Goal: Transaction & Acquisition: Purchase product/service

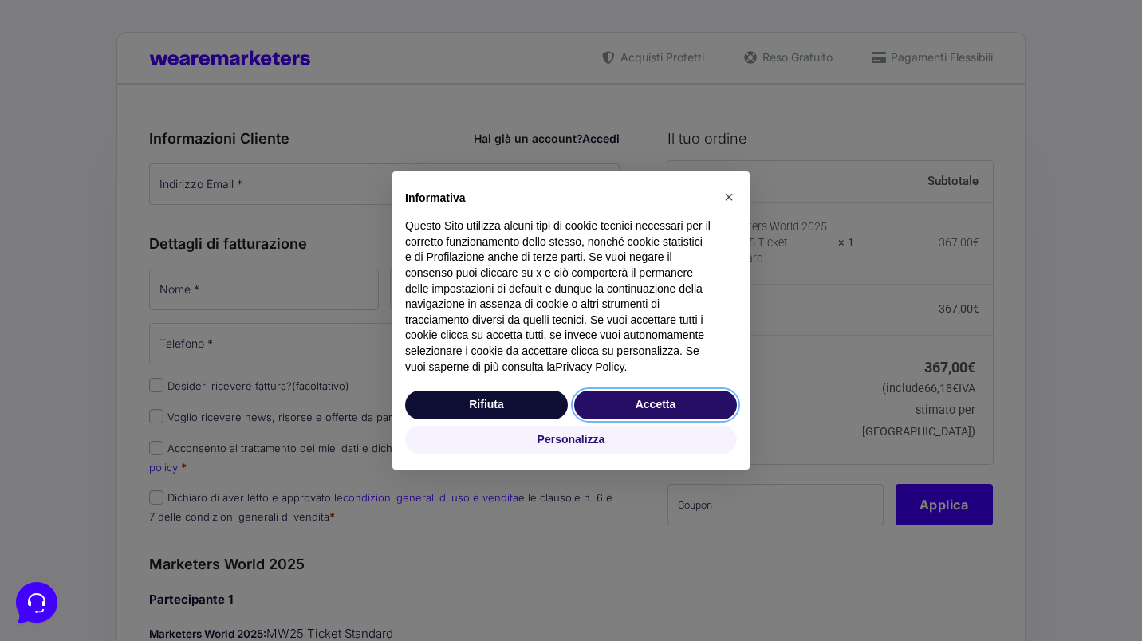
click at [671, 399] on button "Accetta" at bounding box center [655, 405] width 163 height 29
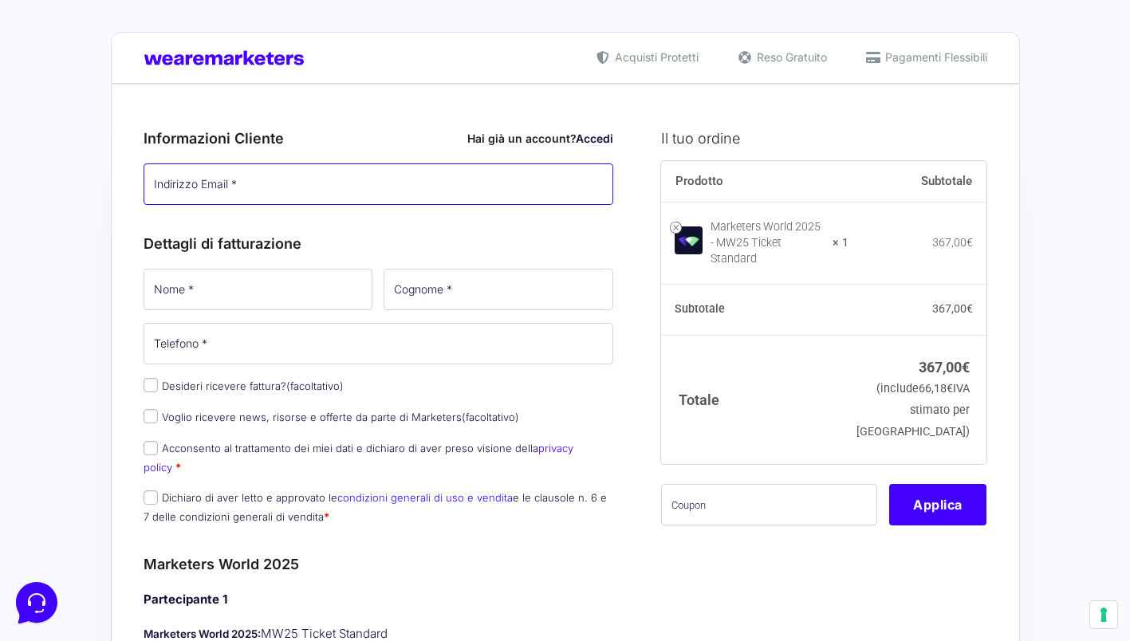
click at [411, 183] on input "Indirizzo Email *" at bounding box center [379, 183] width 470 height 41
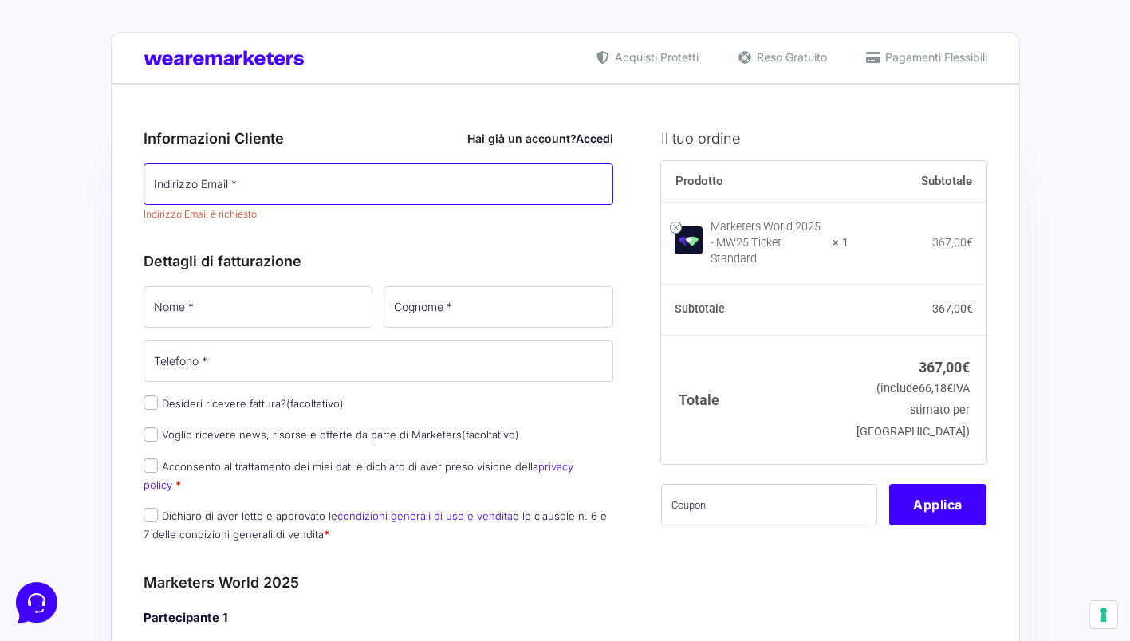
click at [238, 191] on input "Indirizzo Email *" at bounding box center [379, 183] width 470 height 41
type input "[EMAIL_ADDRESS][DOMAIN_NAME]"
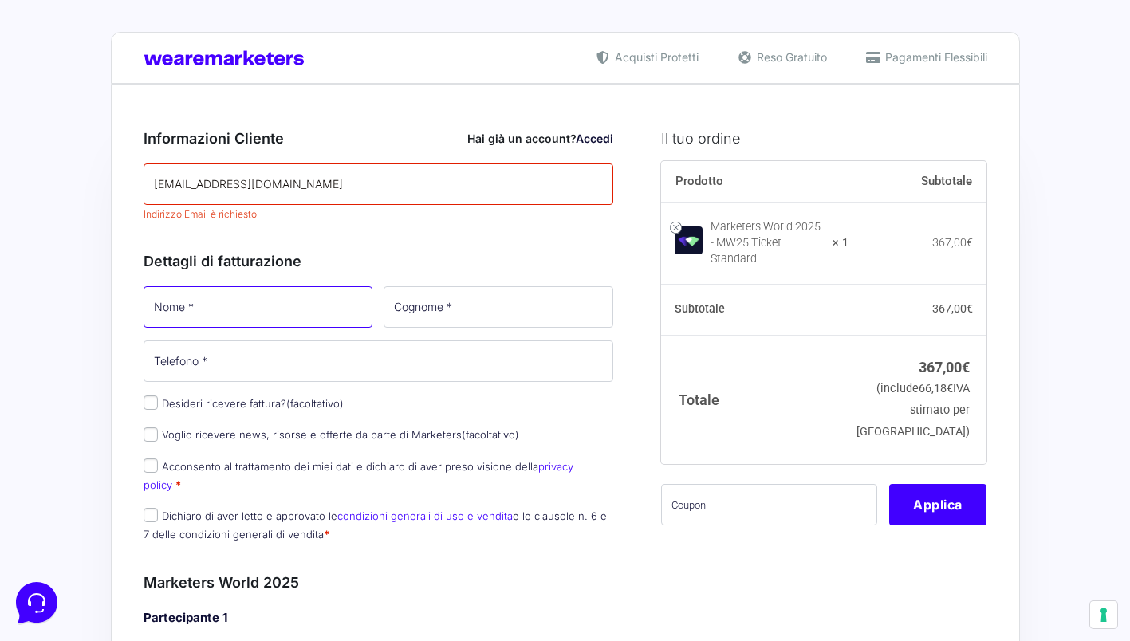
type input "[PERSON_NAME]"
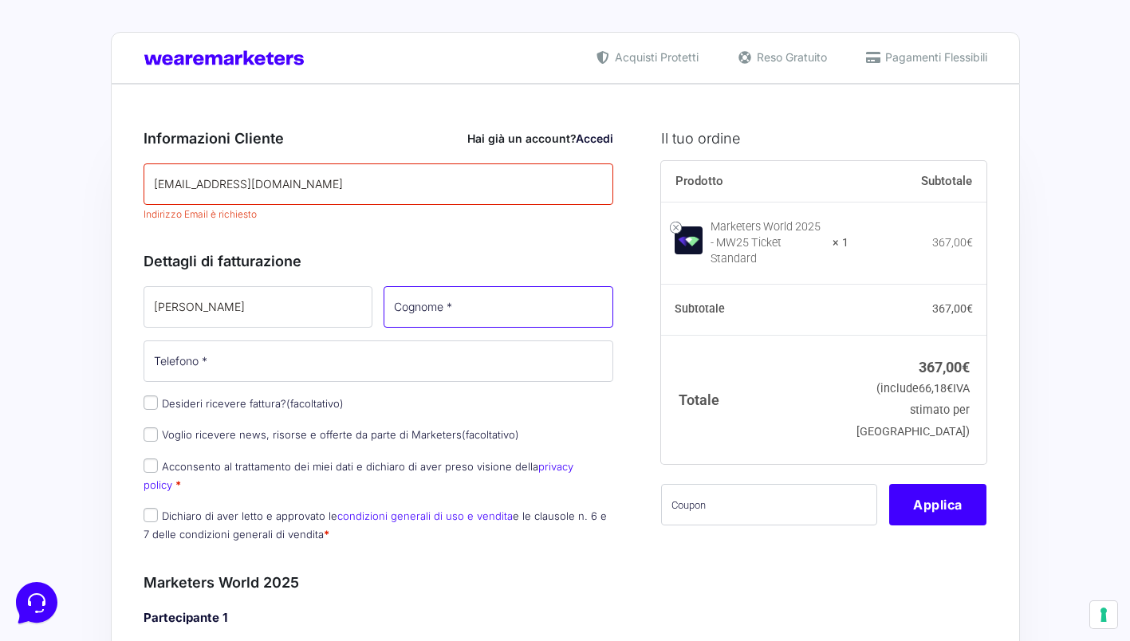
type input "Rachiglio"
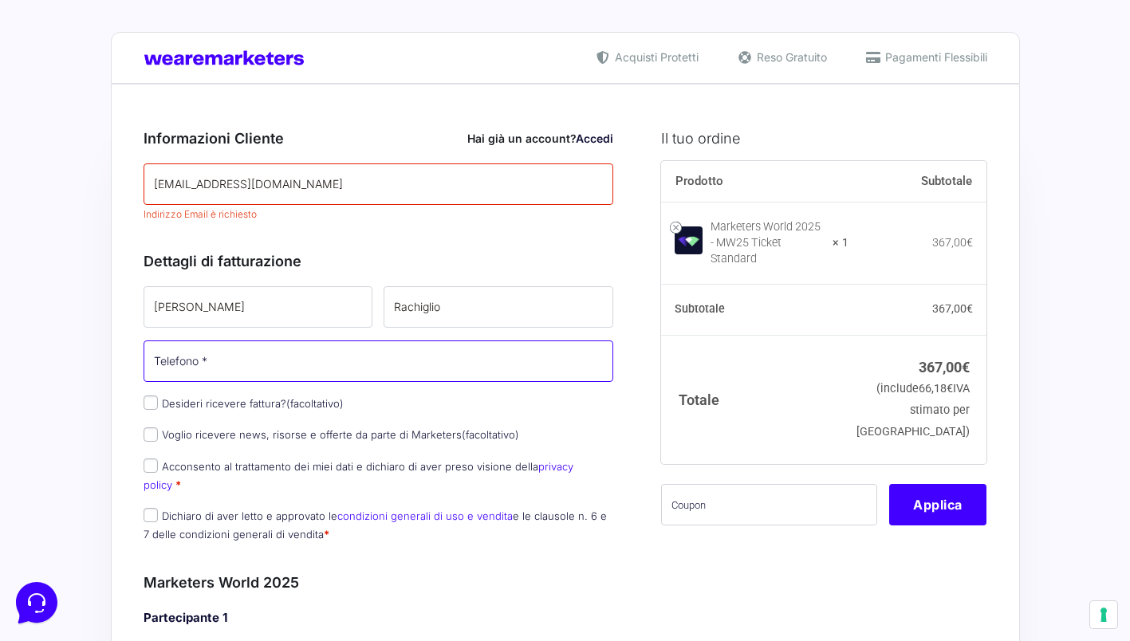
type input "[PHONE_NUMBER]"
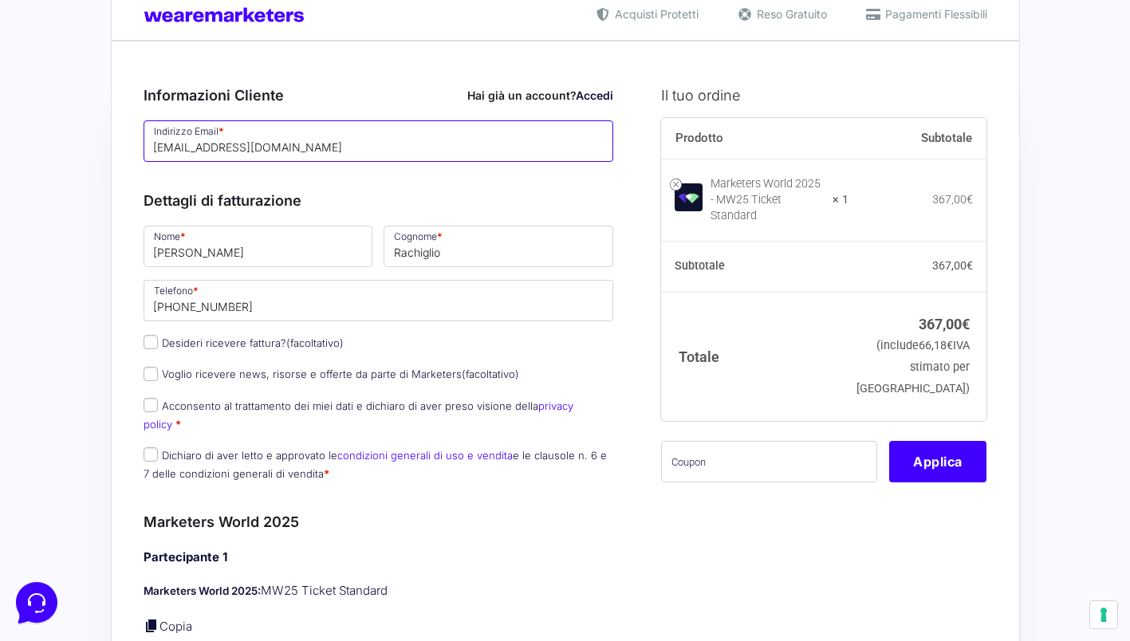
scroll to position [54, 0]
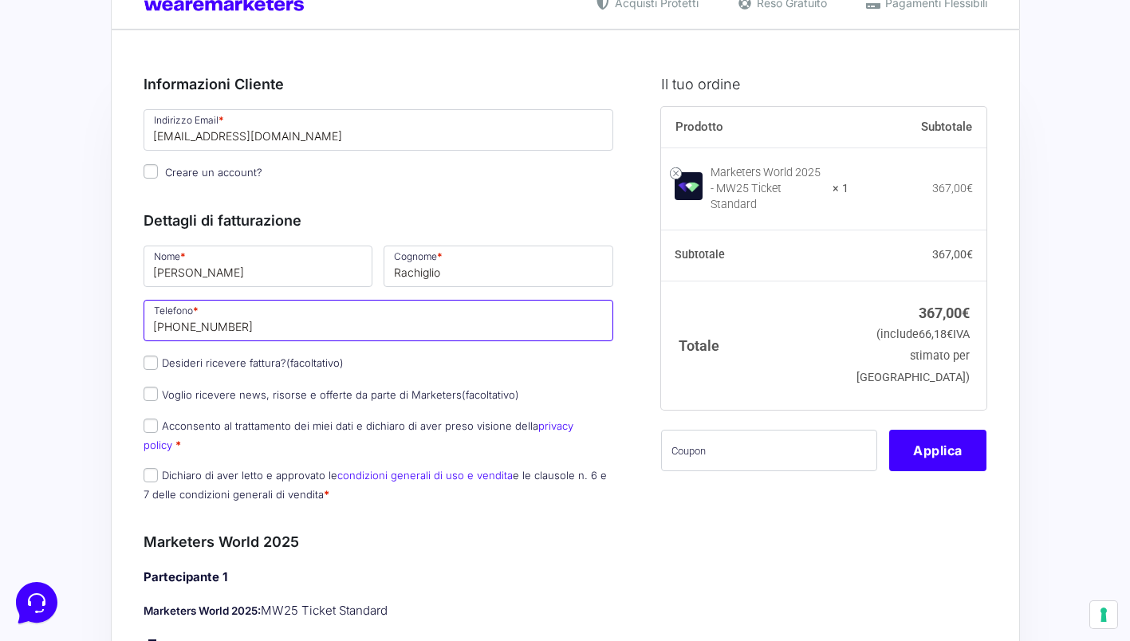
click at [238, 336] on input "[PHONE_NUMBER]" at bounding box center [379, 320] width 470 height 41
click at [148, 363] on input "Desideri ricevere fattura? (facoltativo)" at bounding box center [151, 363] width 14 height 14
checkbox input "true"
select select "IT"
type input "0000000"
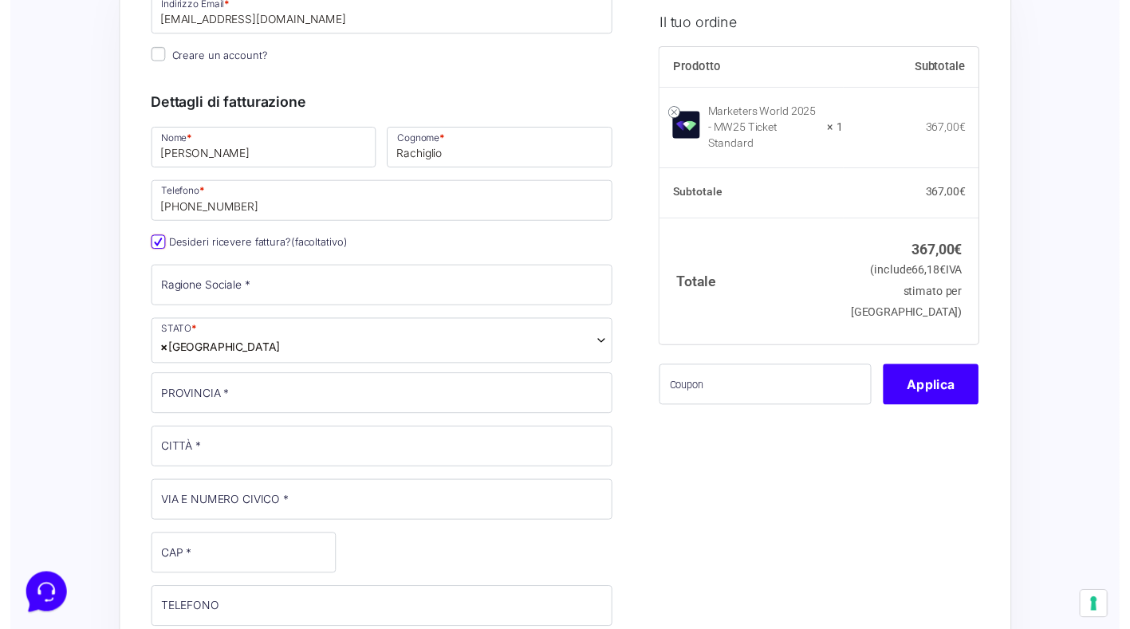
scroll to position [172, 0]
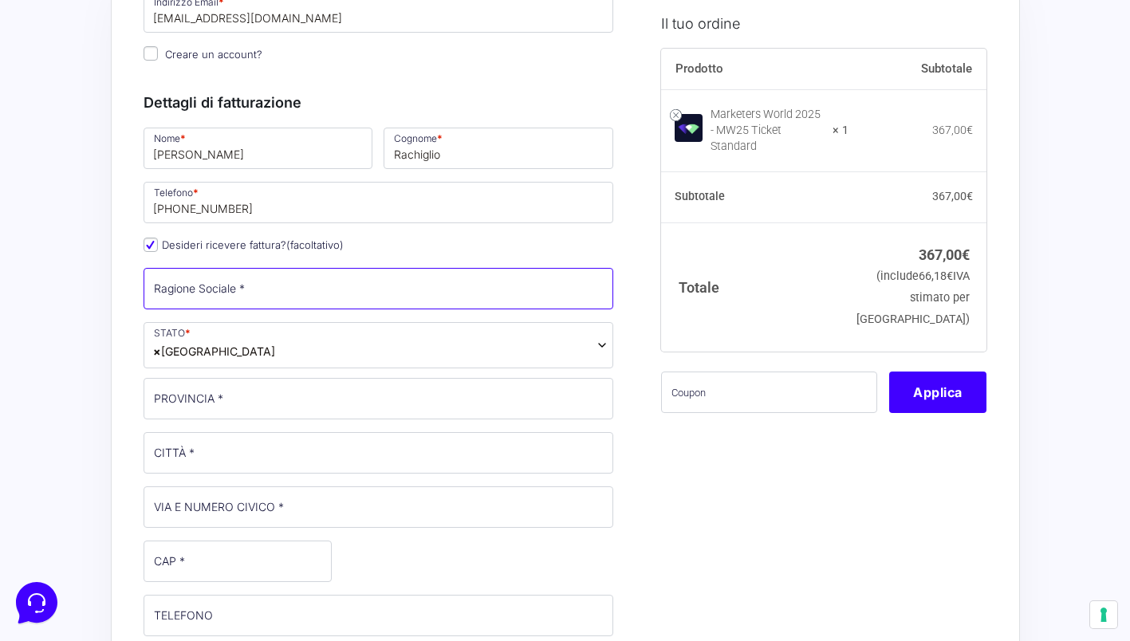
click at [207, 291] on input "Ragione Sociale *" at bounding box center [379, 288] width 470 height 41
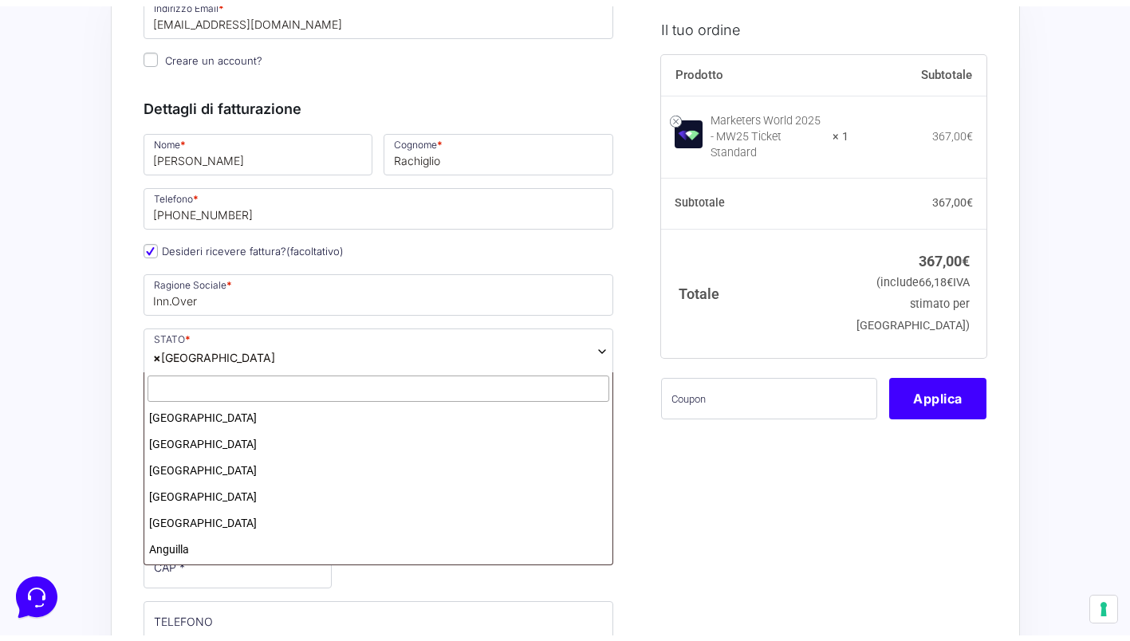
scroll to position [3026, 0]
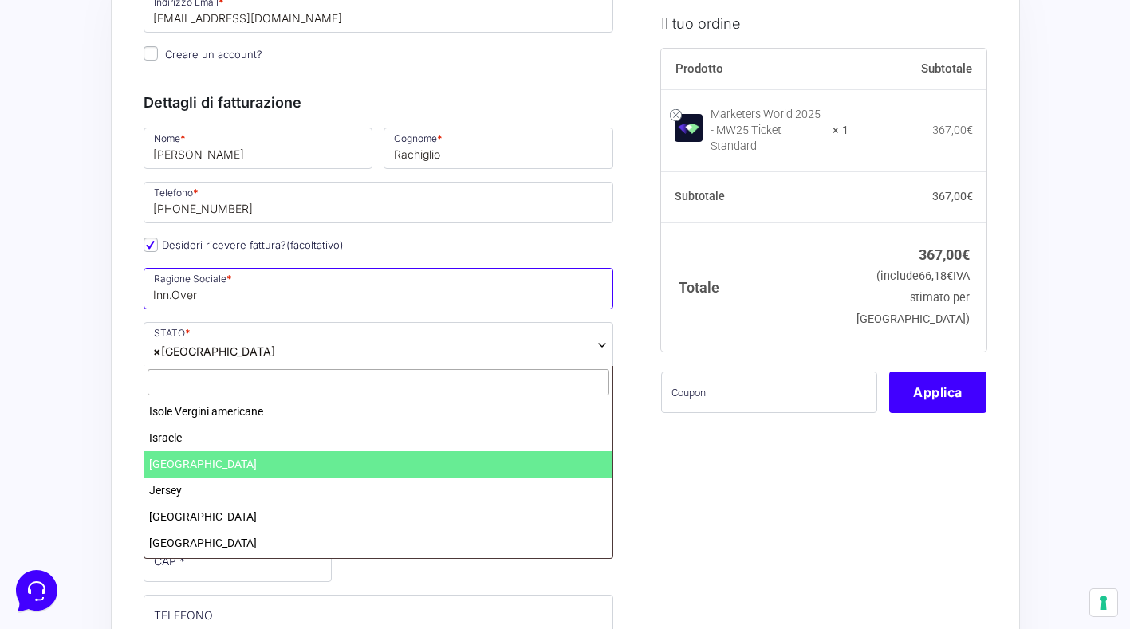
click at [243, 297] on input "Inn.Over" at bounding box center [379, 288] width 470 height 41
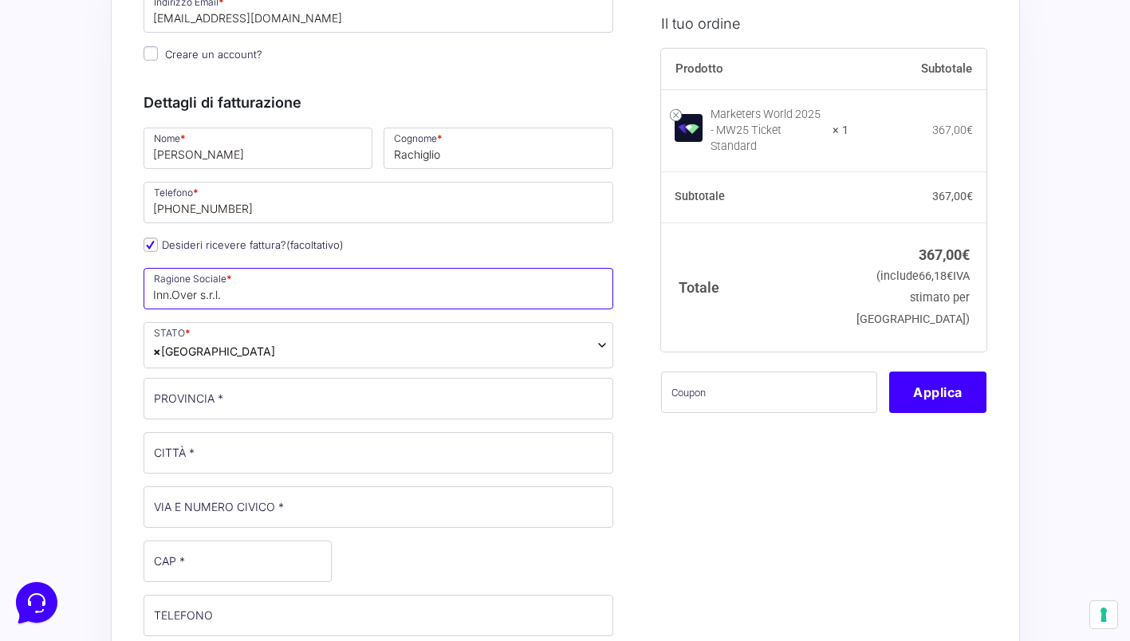
type input "Inn.Over s.r.l."
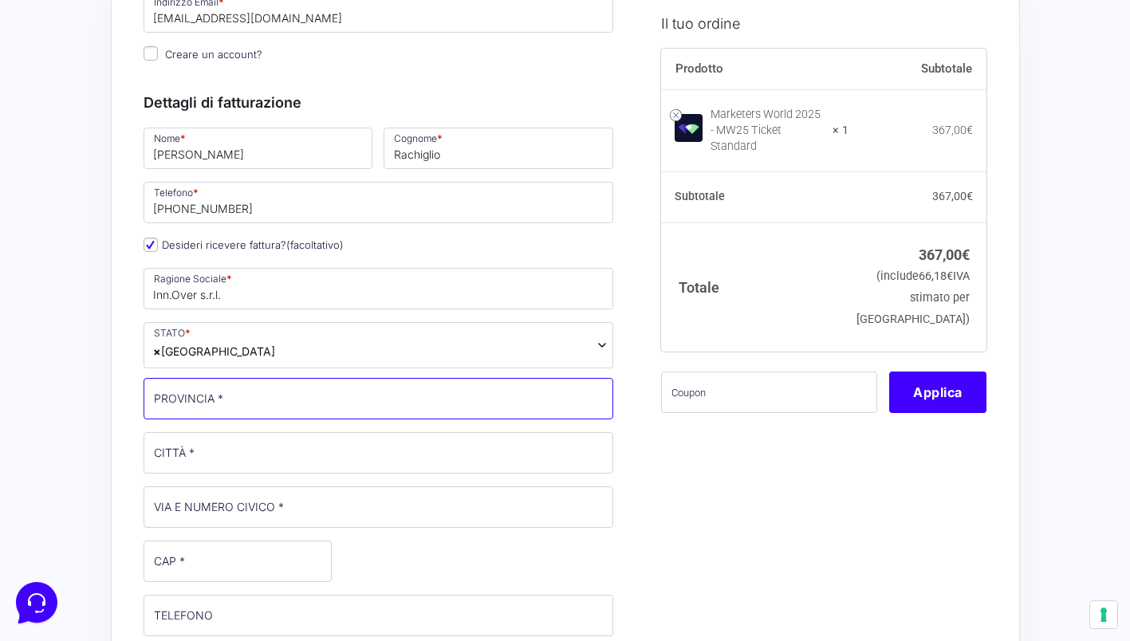
click at [234, 395] on input "PROVINCIA *" at bounding box center [379, 398] width 470 height 41
type input "A"
type input "[GEOGRAPHIC_DATA]"
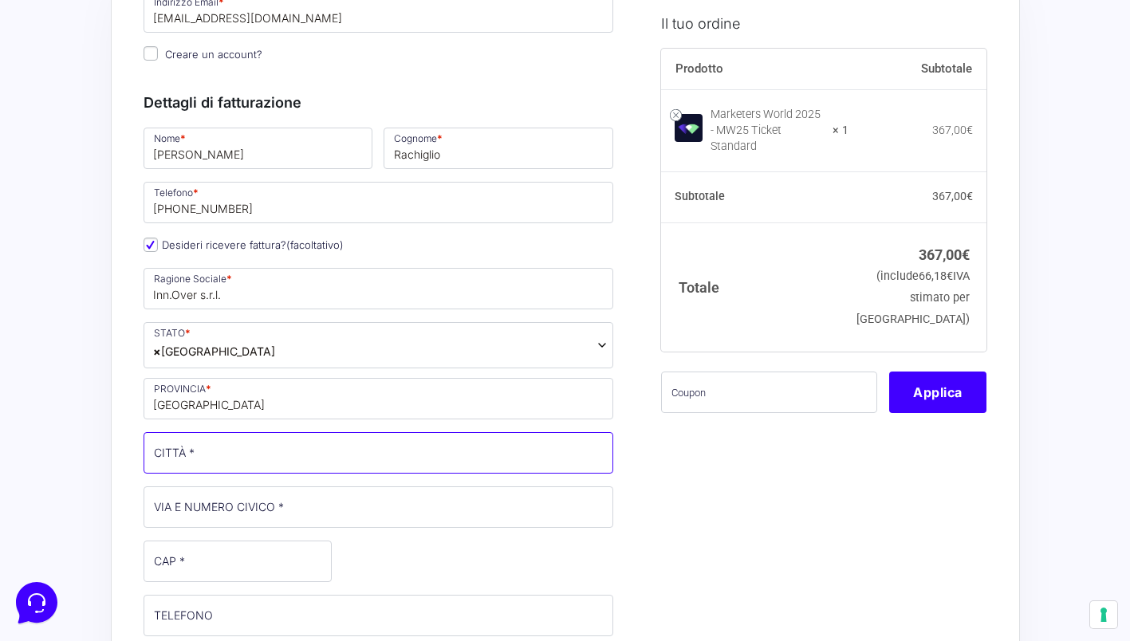
click at [163, 453] on input "CITTÀ *" at bounding box center [379, 452] width 470 height 41
type input "Jesi"
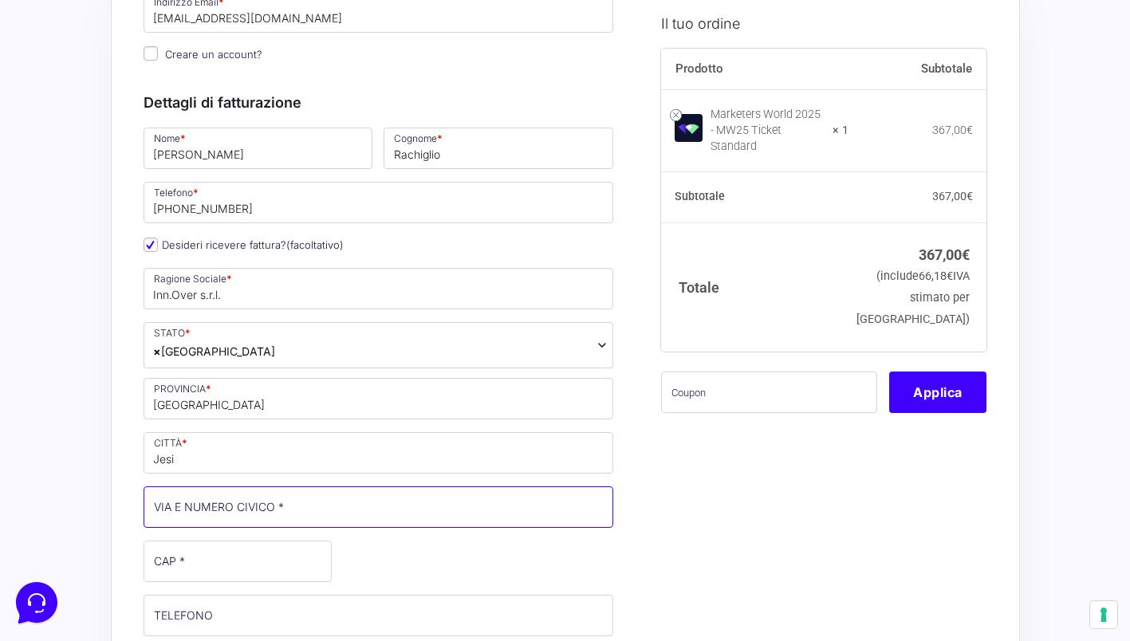
click at [168, 501] on input "VIA E NUMERO CIVICO *" at bounding box center [379, 506] width 470 height 41
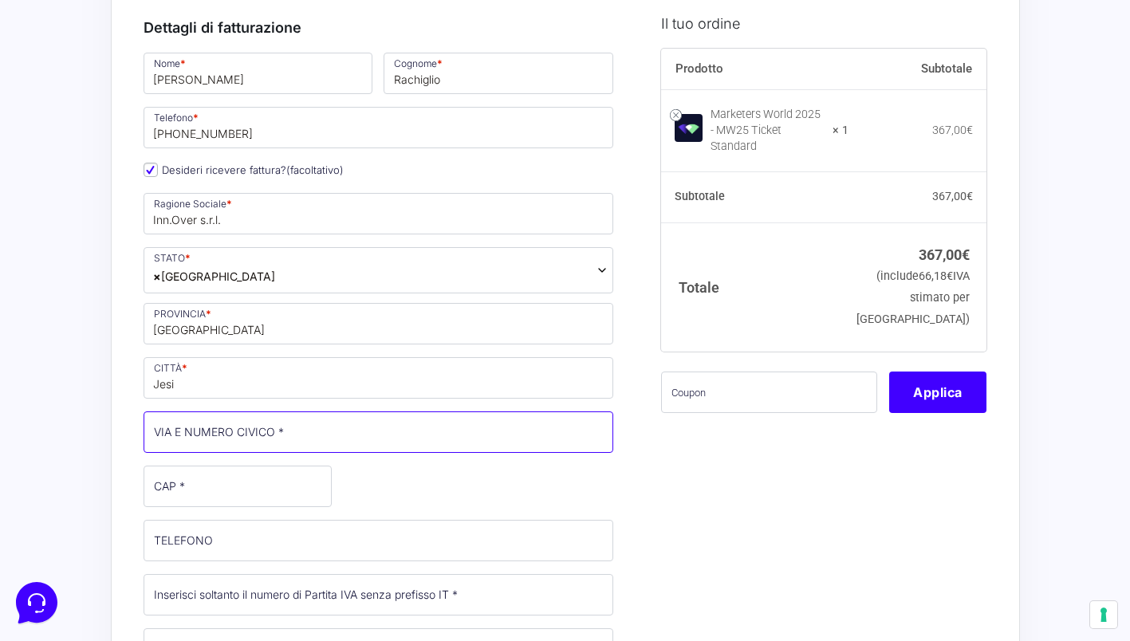
scroll to position [248, 0]
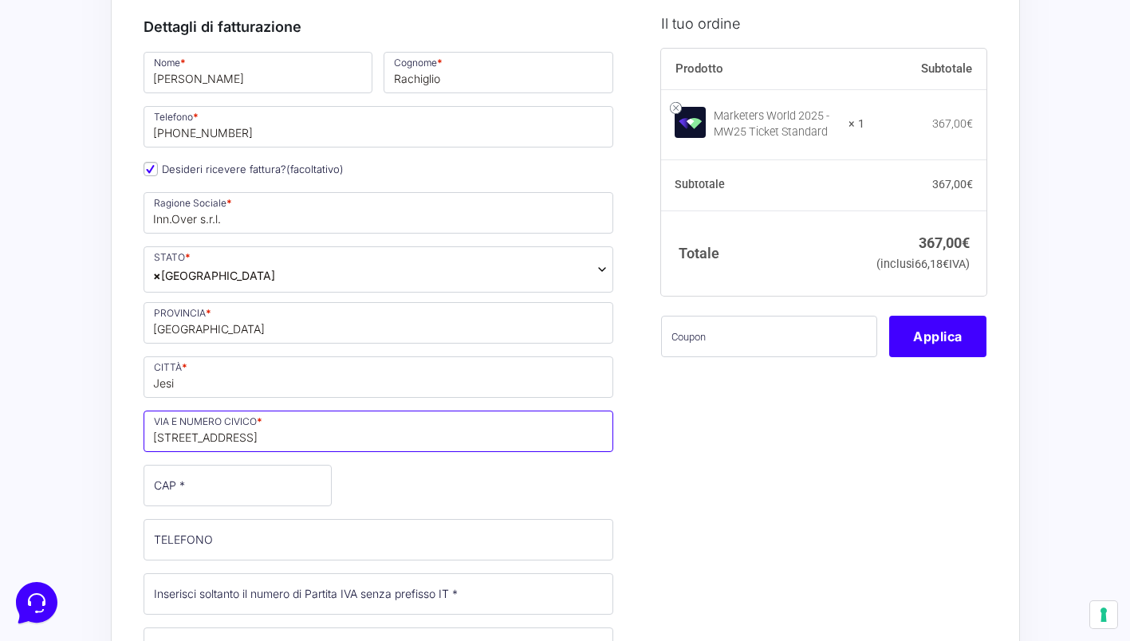
type input "[STREET_ADDRESS]"
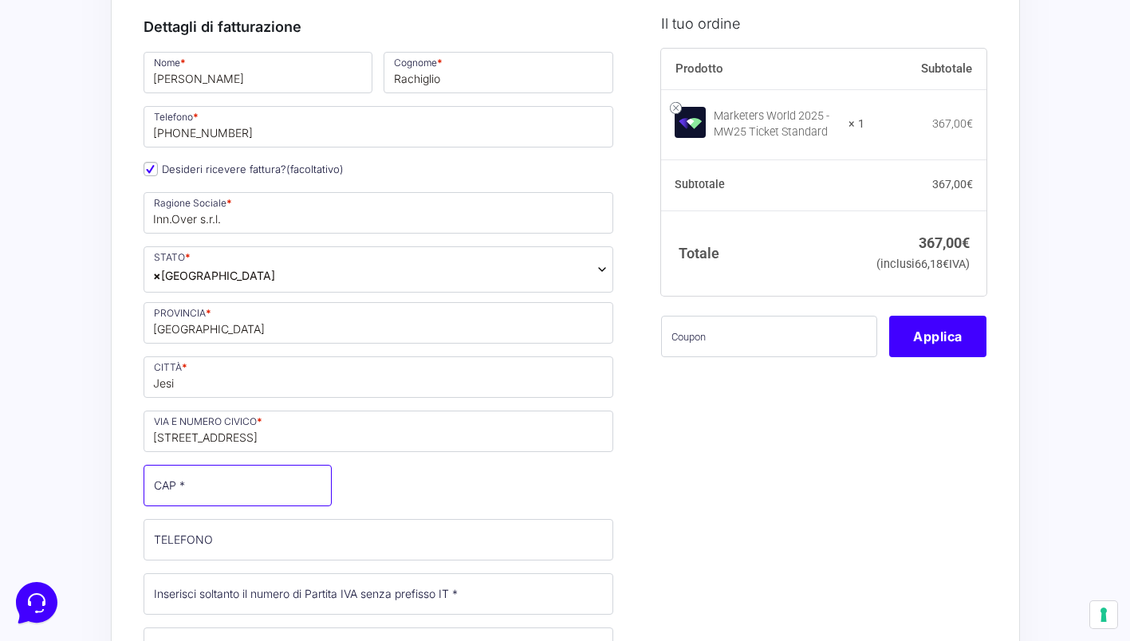
click at [207, 479] on input "CAP *" at bounding box center [238, 485] width 188 height 41
click at [204, 490] on input "CAP *" at bounding box center [238, 485] width 188 height 41
type input "60035"
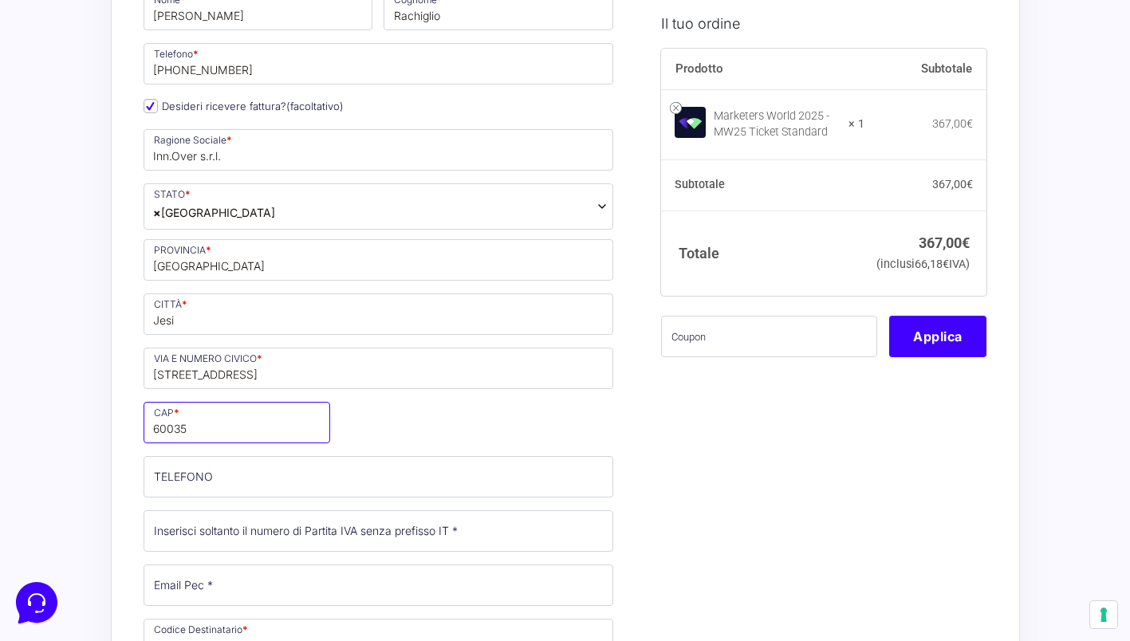
scroll to position [312, 0]
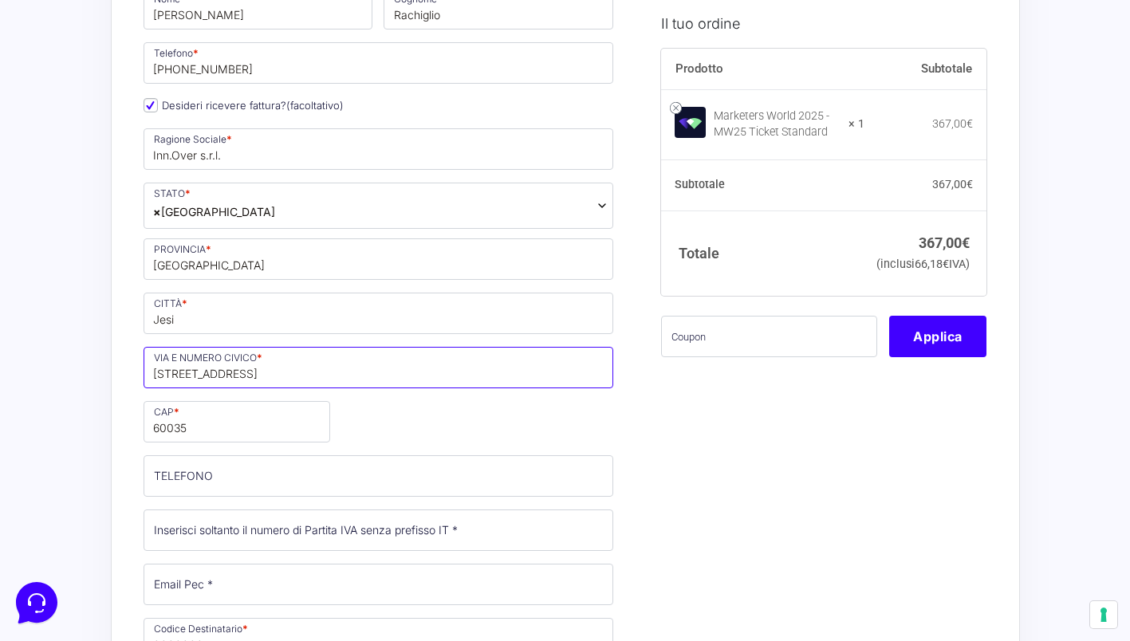
click at [250, 376] on input "[STREET_ADDRESS]" at bounding box center [379, 367] width 470 height 41
drag, startPoint x: 181, startPoint y: 372, endPoint x: 136, endPoint y: 370, distance: 45.5
paste input "Giuseppe [STREET_ADDRESS]"
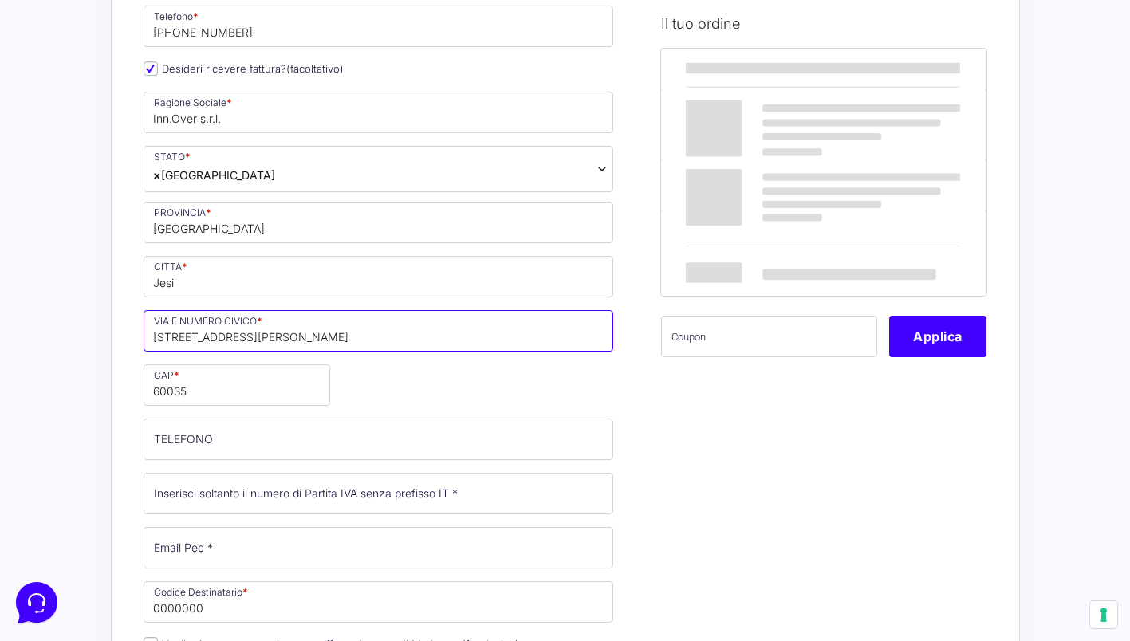
scroll to position [350, 0]
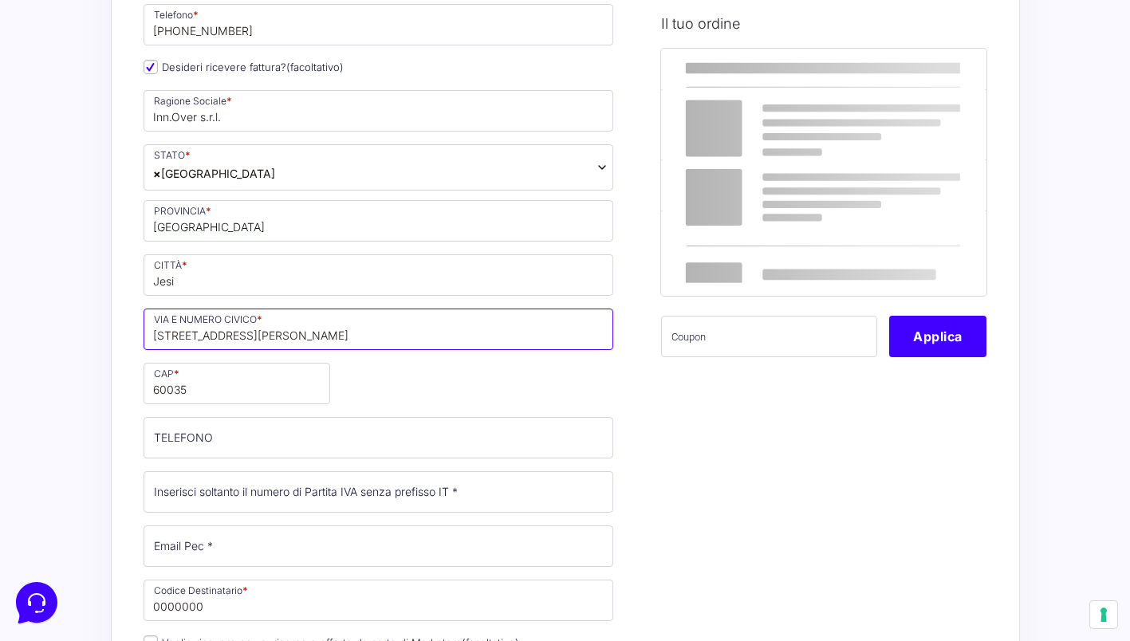
type input "[STREET_ADDRESS][PERSON_NAME]"
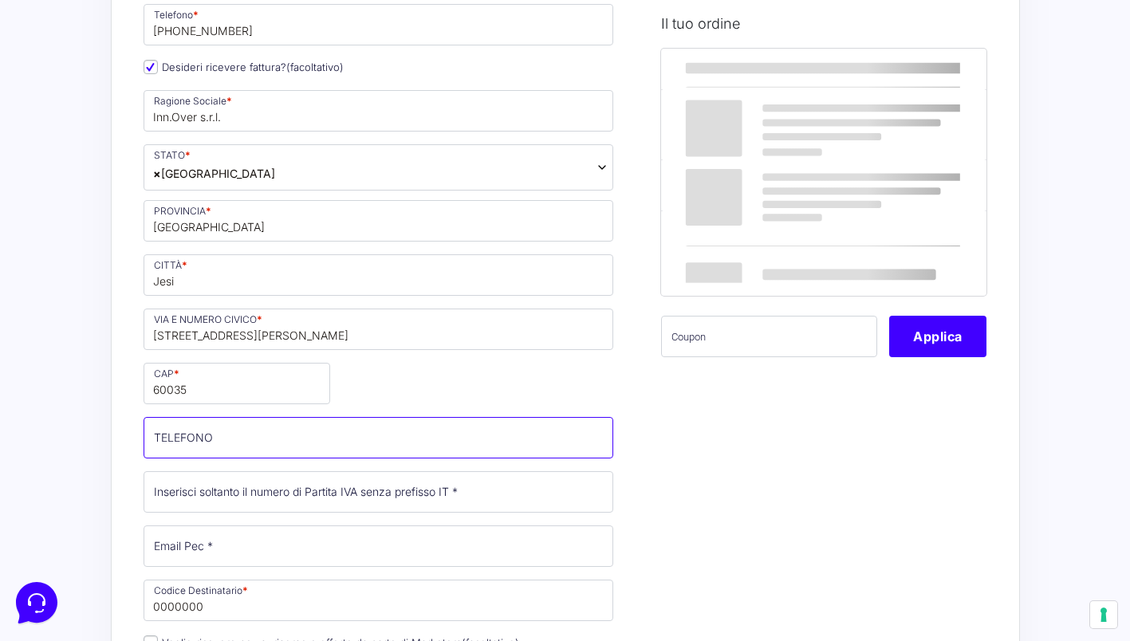
click at [175, 434] on input "TELEFONO (facoltativo)" at bounding box center [379, 437] width 470 height 41
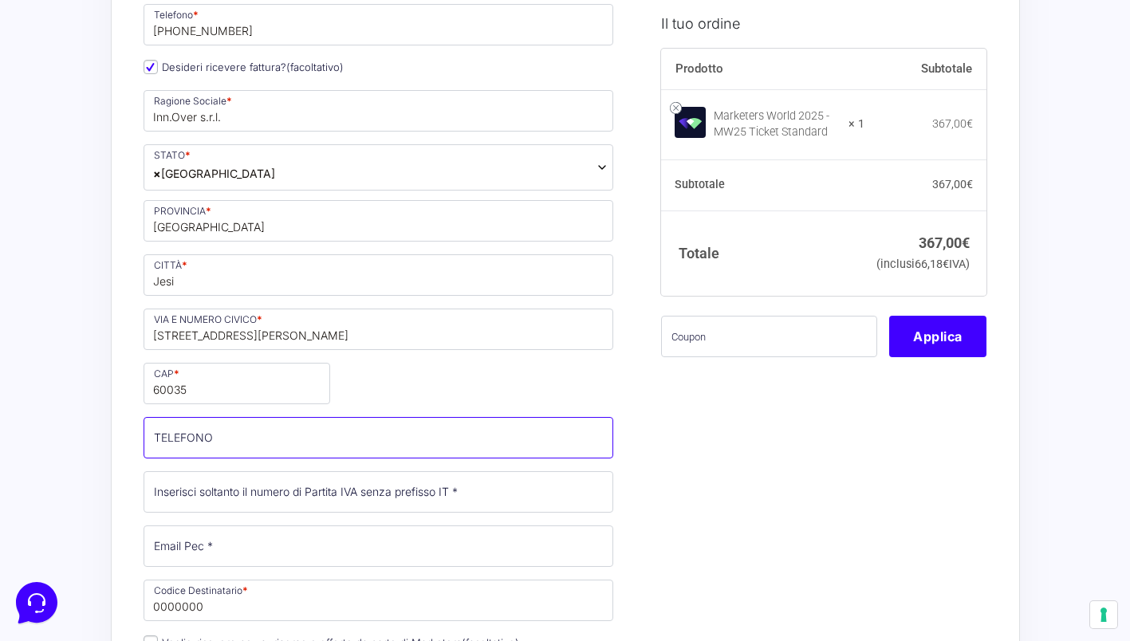
type input "[PHONE_NUMBER]"
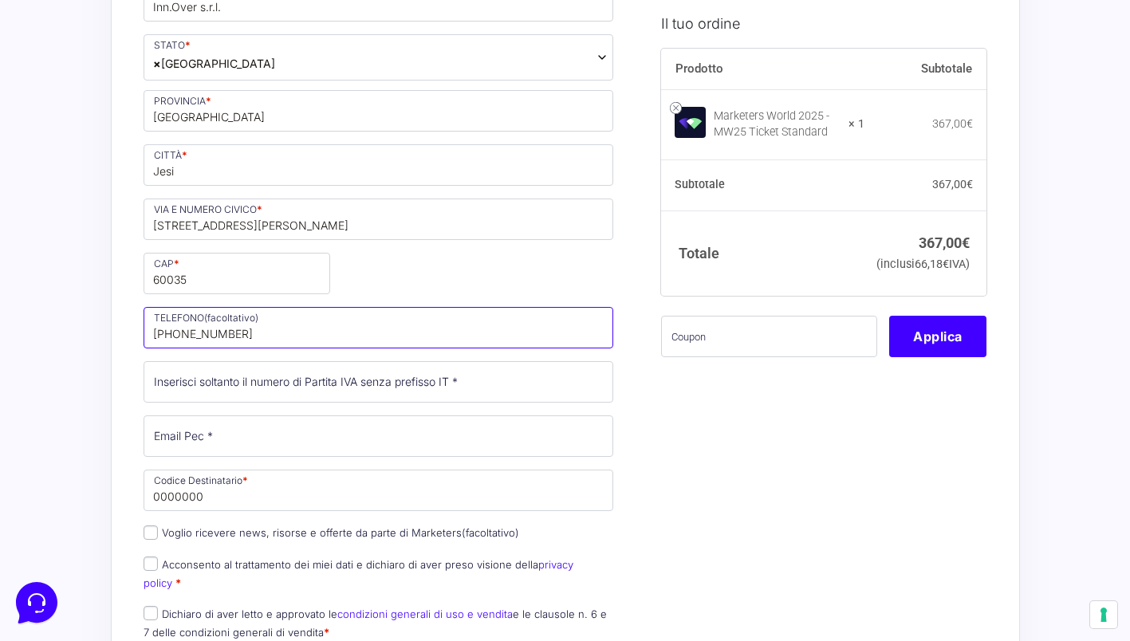
scroll to position [461, 0]
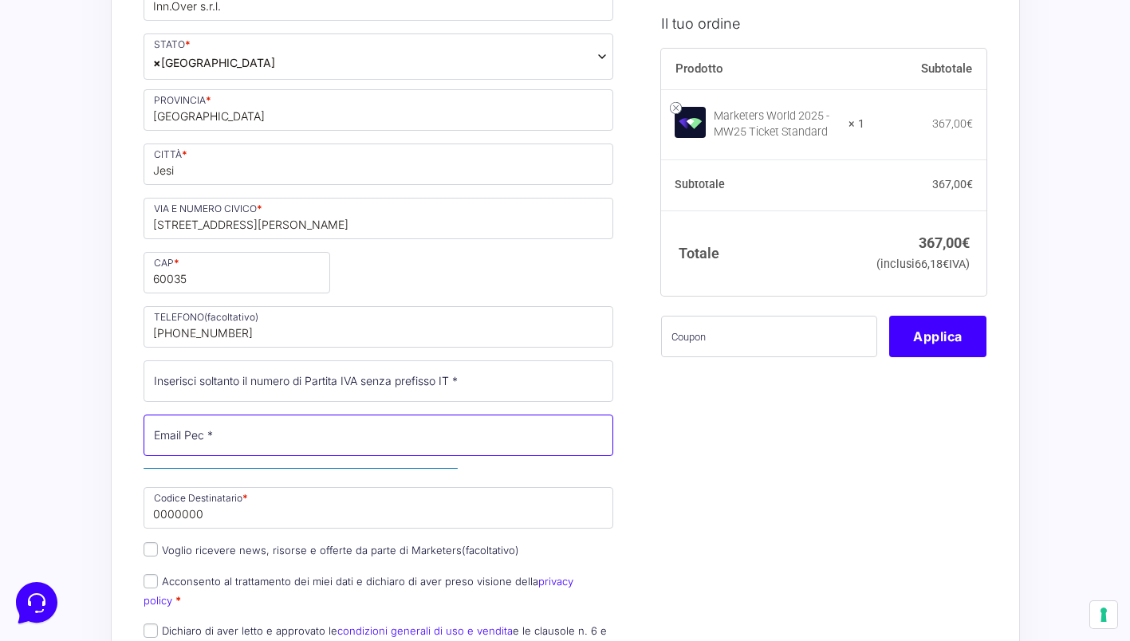
click at [221, 442] on input "Email Pec *" at bounding box center [379, 435] width 470 height 41
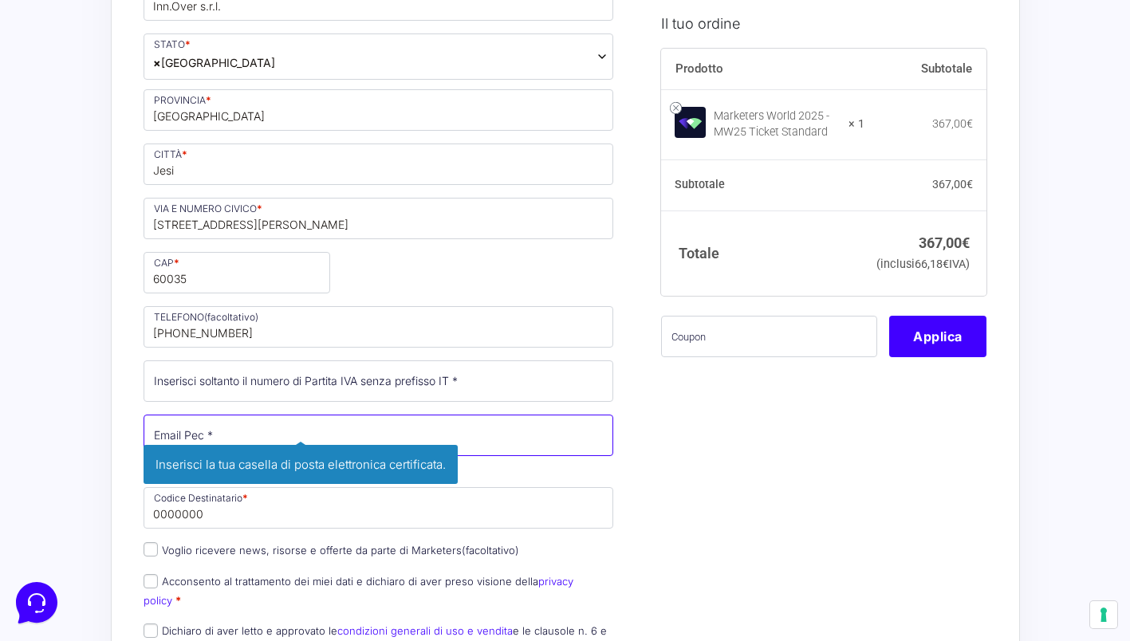
click at [150, 442] on input "Email Pec *" at bounding box center [379, 435] width 470 height 41
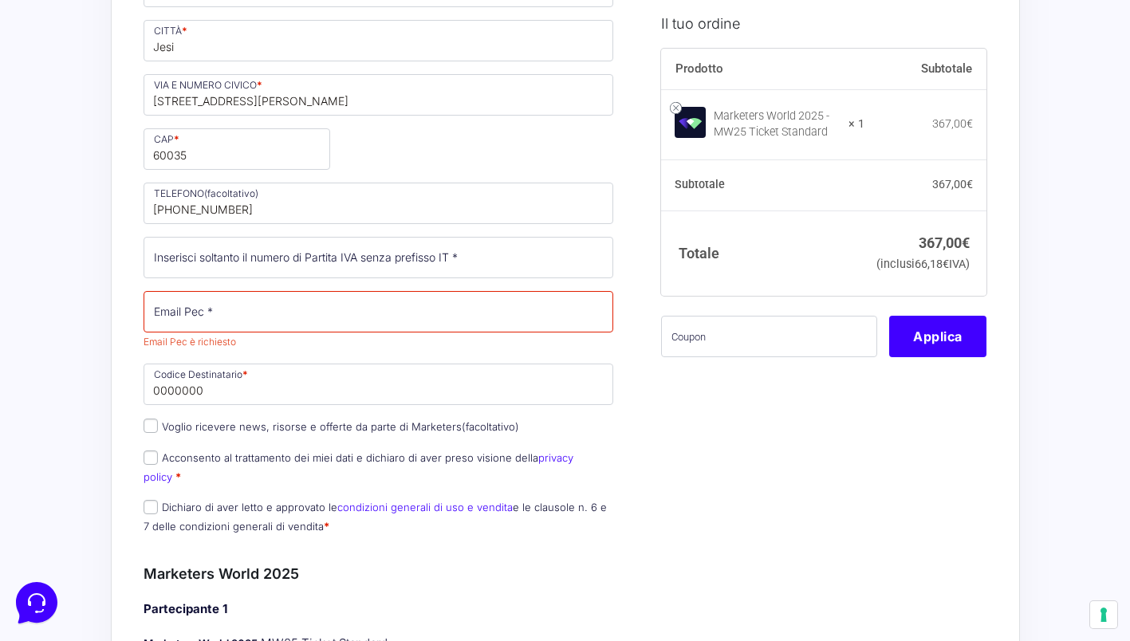
scroll to position [585, 0]
click at [238, 395] on input "0000000" at bounding box center [379, 383] width 470 height 41
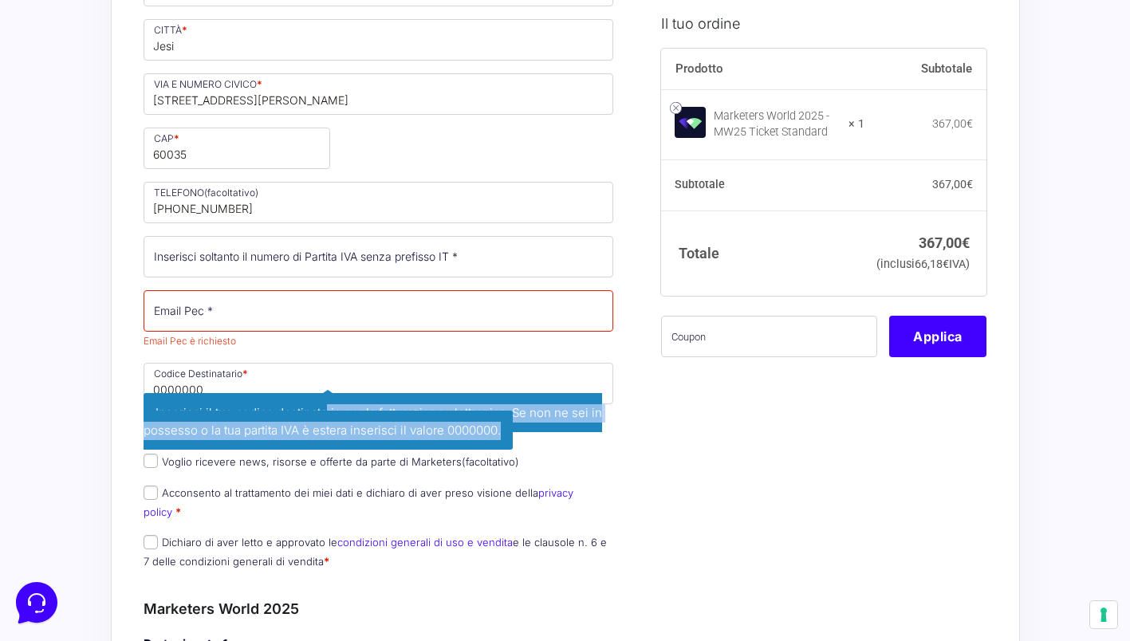
drag, startPoint x: 326, startPoint y: 411, endPoint x: 536, endPoint y: 438, distance: 211.4
click at [536, 438] on p "Codice Destinatario * 0000000 Inserisci il tuo codice destinatario per la fattu…" at bounding box center [379, 401] width 482 height 82
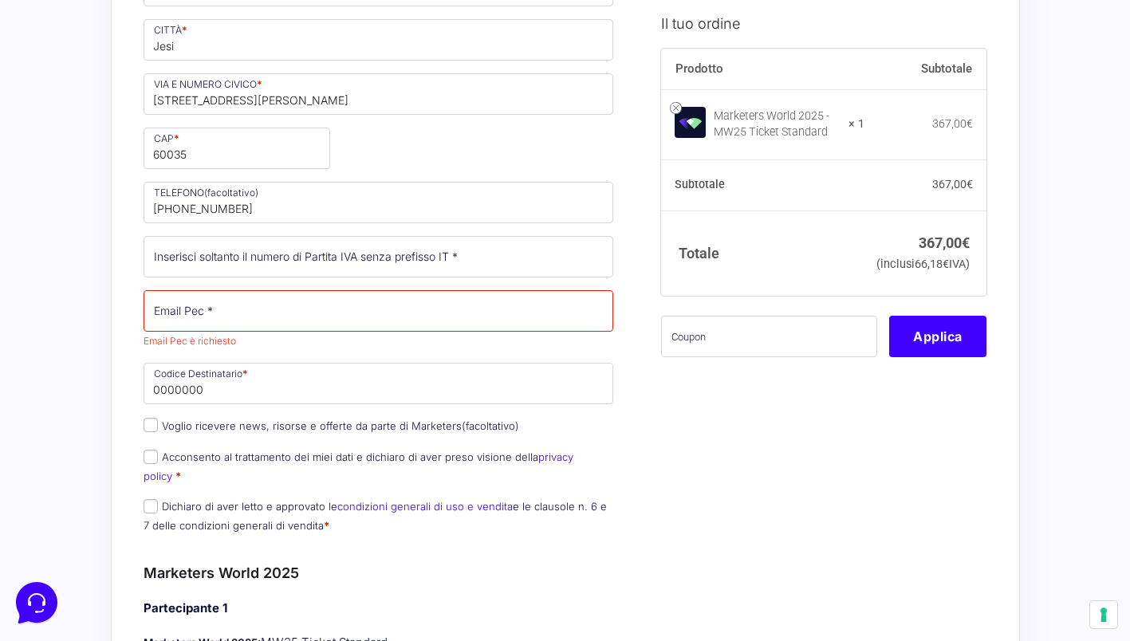
drag, startPoint x: 536, startPoint y: 438, endPoint x: 533, endPoint y: 543, distance: 105.3
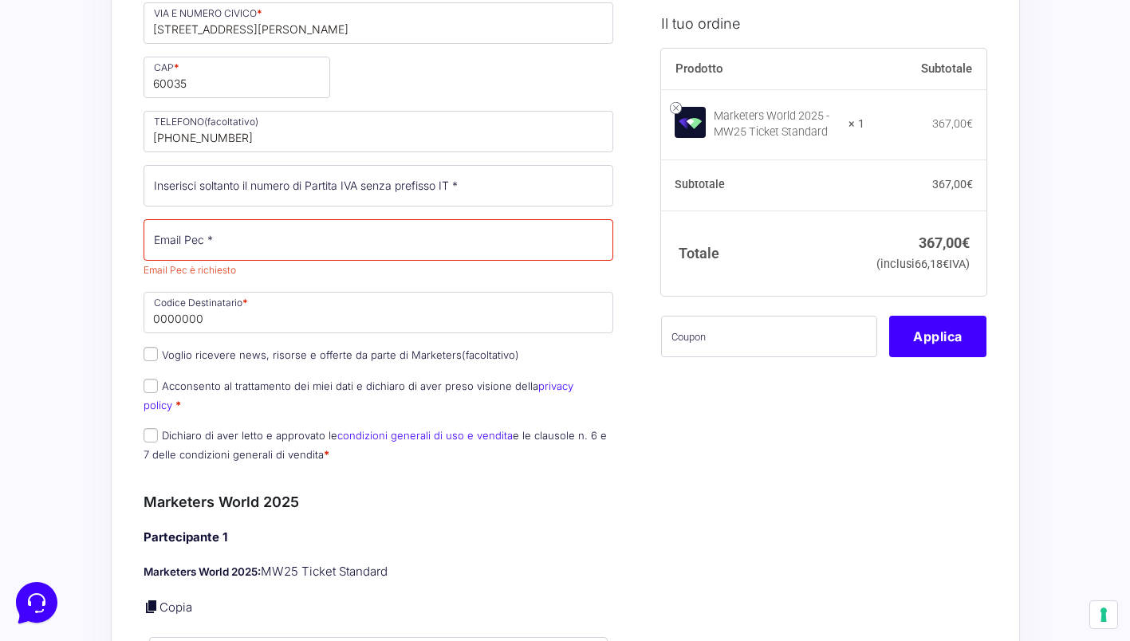
scroll to position [657, 0]
click at [149, 353] on input "Voglio ricevere news, risorse e offerte da parte di Marketers (facoltativo)" at bounding box center [151, 353] width 14 height 14
checkbox input "true"
click at [152, 386] on input "Acconsento al trattamento dei miei dati e dichiaro di aver preso visione della …" at bounding box center [151, 385] width 14 height 14
checkbox input "true"
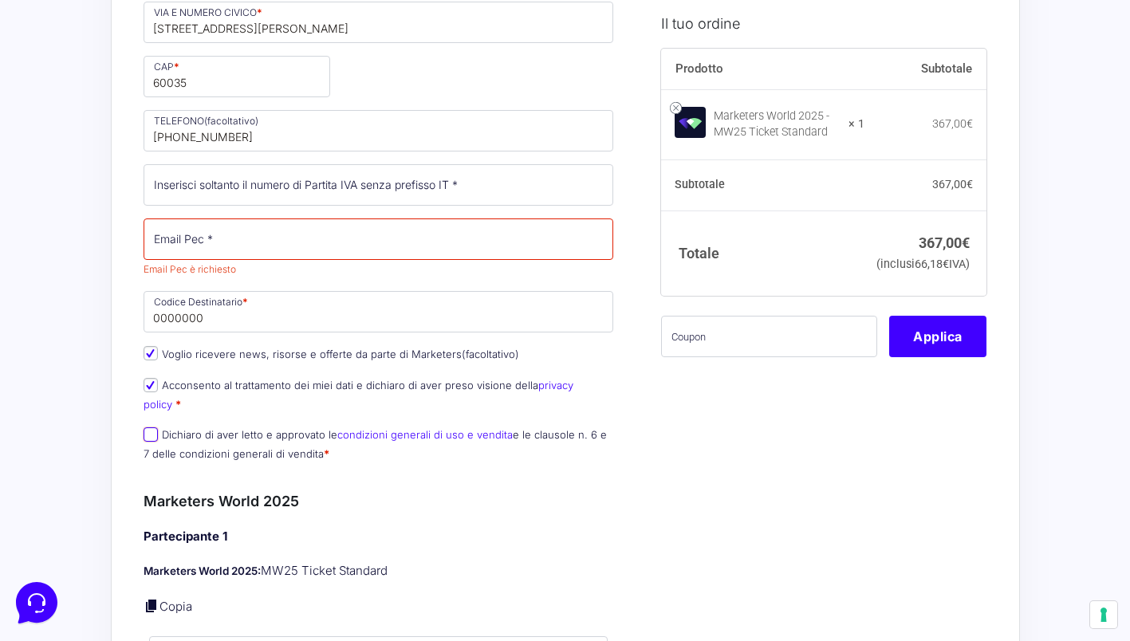
click at [153, 427] on input "Dichiaro di aver letto e approvato le condizioni generali di uso e vendita e le…" at bounding box center [151, 434] width 14 height 14
checkbox input "true"
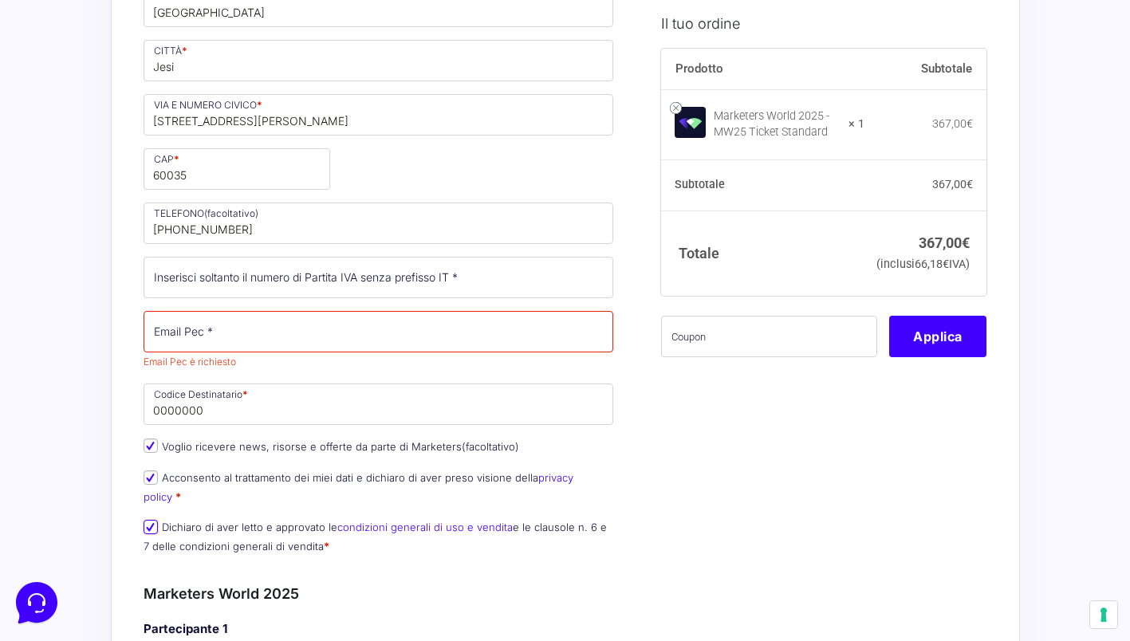
scroll to position [562, 0]
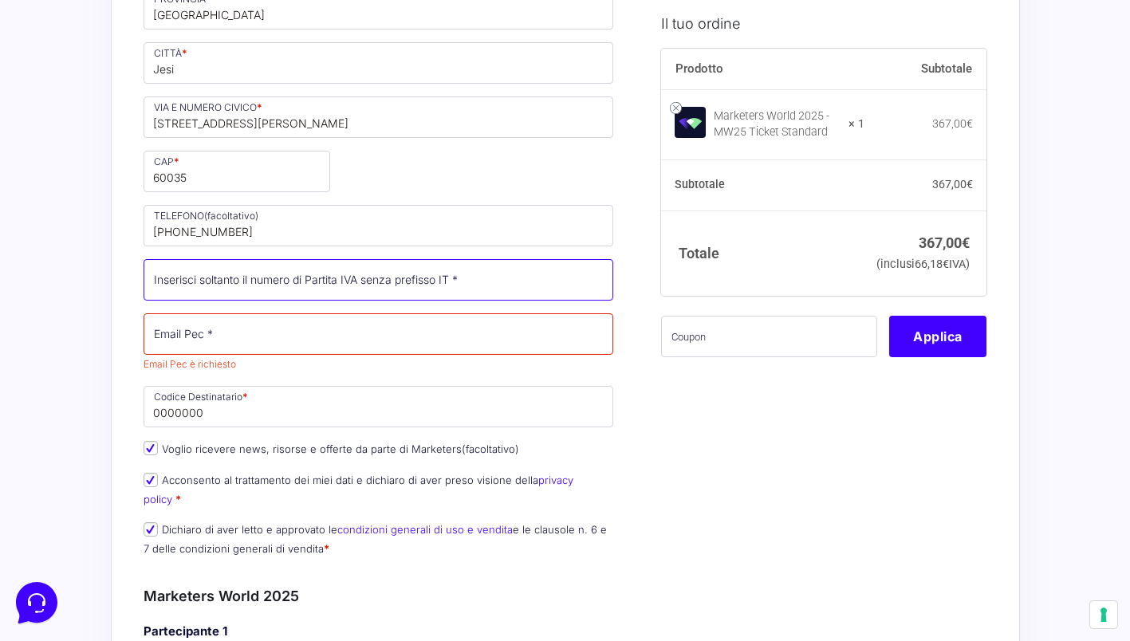
click at [334, 274] on input "Partita Iva *" at bounding box center [379, 279] width 470 height 41
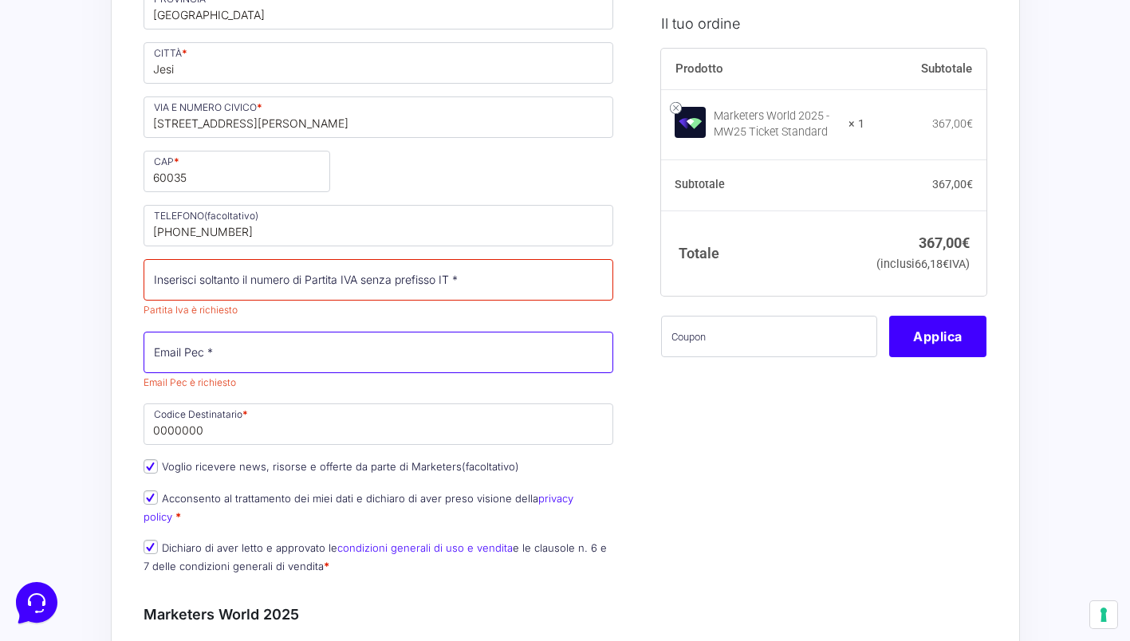
click at [395, 359] on input "Email Pec *" at bounding box center [379, 352] width 470 height 41
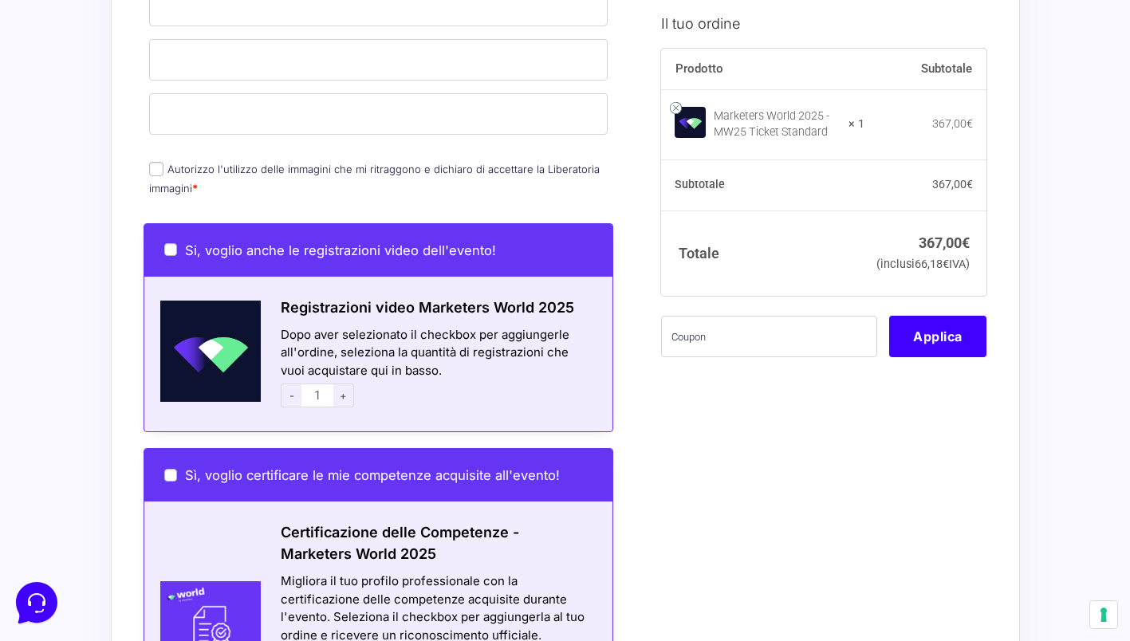
scroll to position [1327, 0]
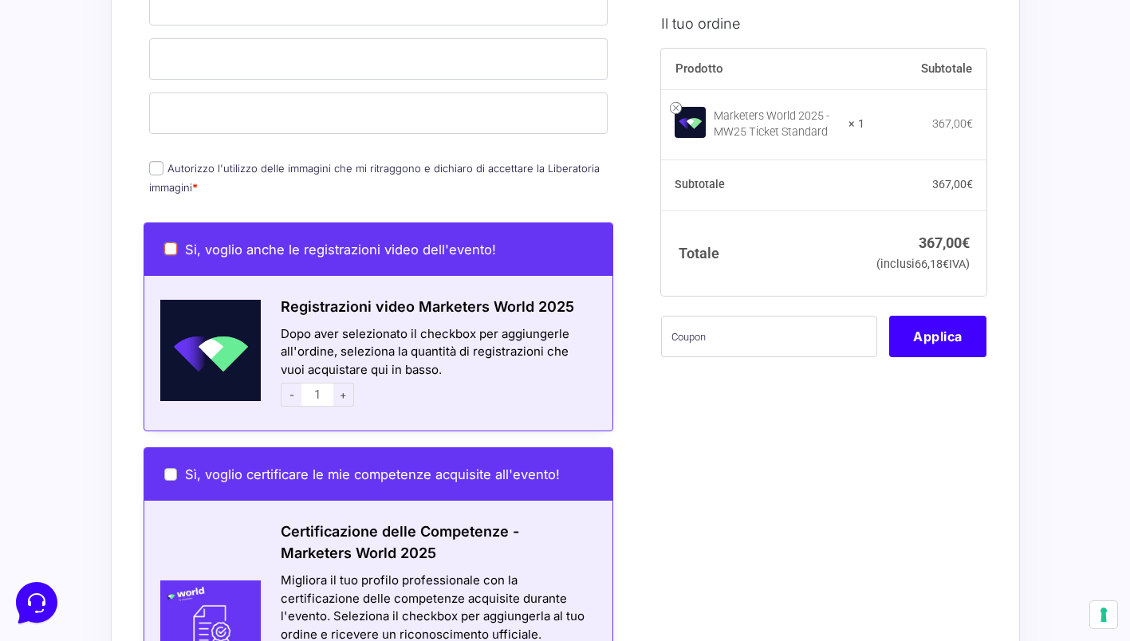
click at [169, 242] on input "Si, voglio anche le registrazioni video dell'evento!" at bounding box center [170, 248] width 13 height 13
checkbox input "true"
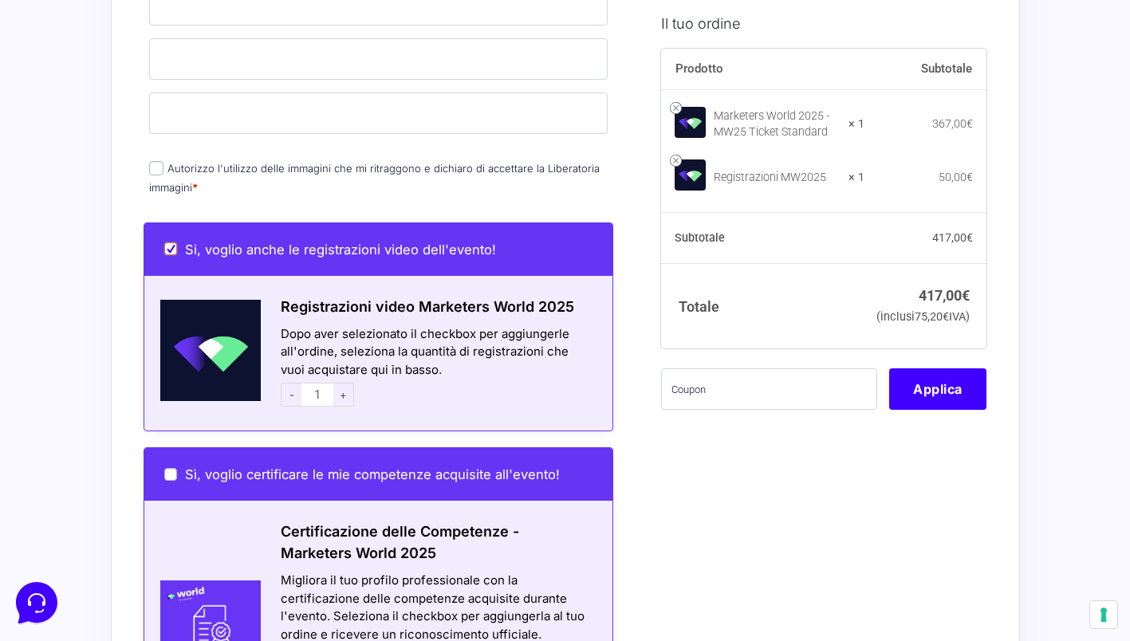
click at [169, 242] on input "Si, voglio anche le registrazioni video dell'evento!" at bounding box center [170, 248] width 13 height 13
checkbox input "false"
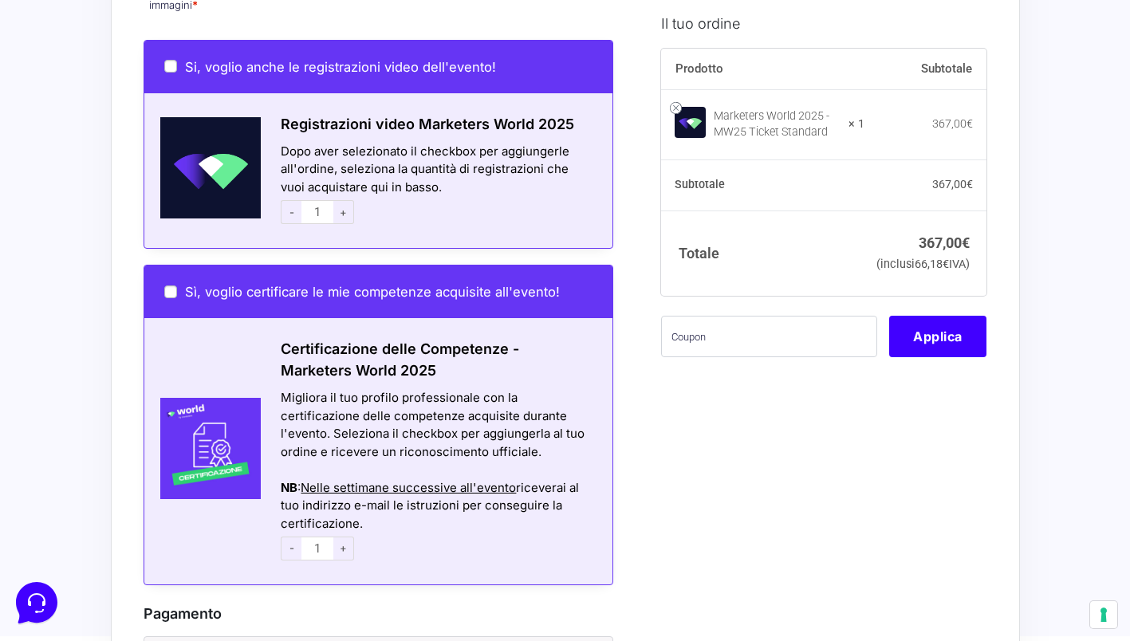
scroll to position [1510, 0]
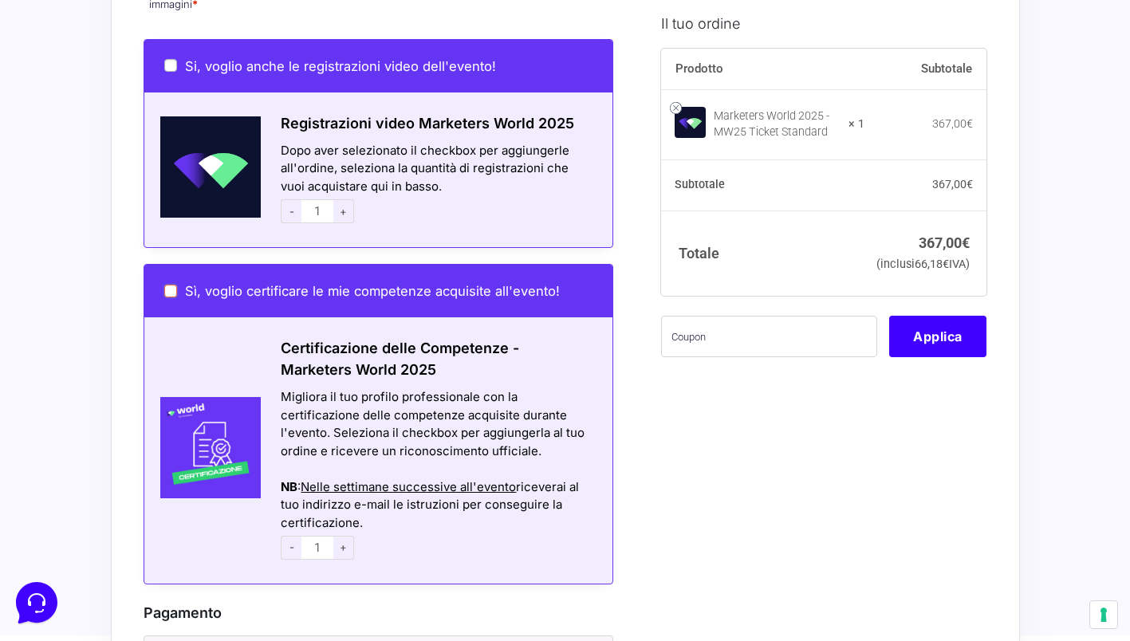
click at [167, 285] on input "Sì, voglio certificare le mie competenze acquisite all'evento!" at bounding box center [170, 291] width 13 height 13
checkbox input "true"
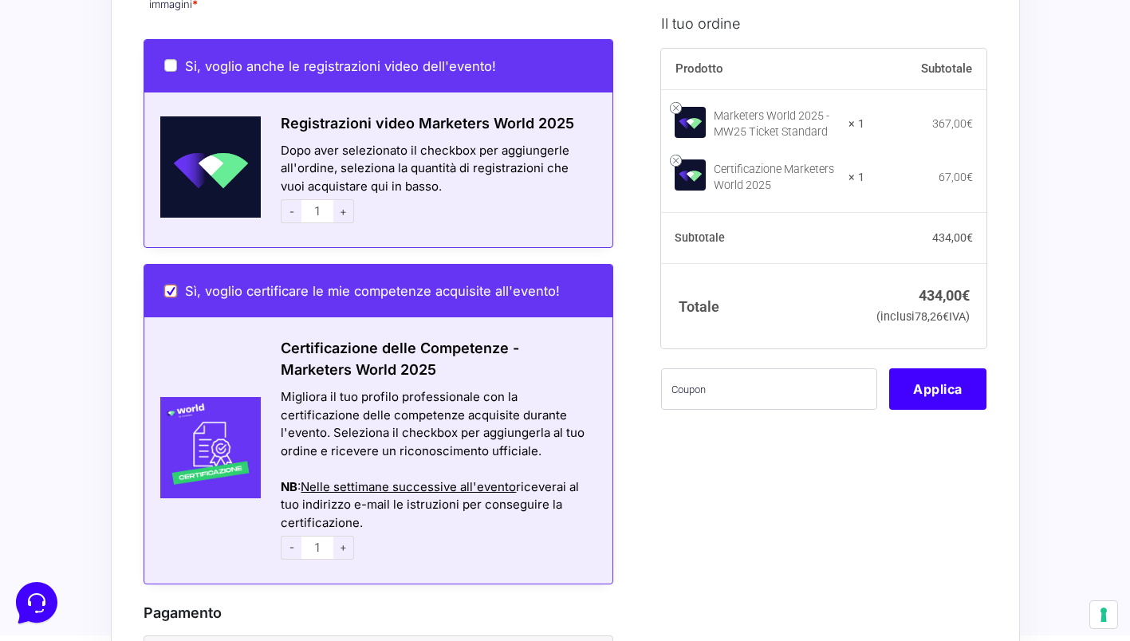
click at [167, 285] on input "Sì, voglio certificare le mie competenze acquisite all'evento!" at bounding box center [170, 291] width 13 height 13
checkbox input "false"
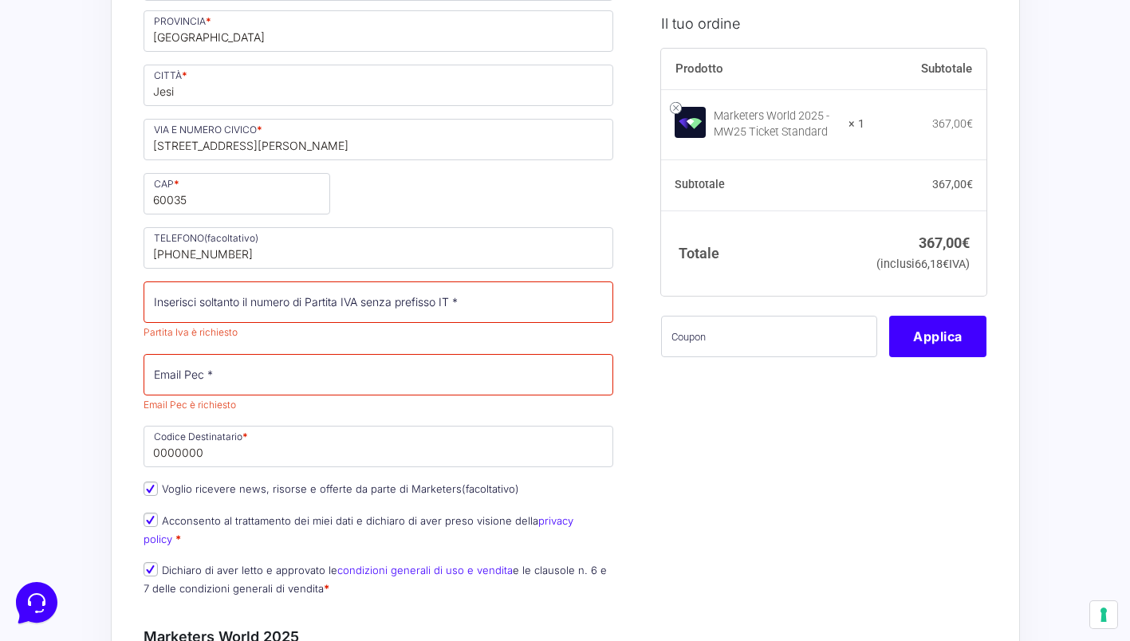
scroll to position [543, 0]
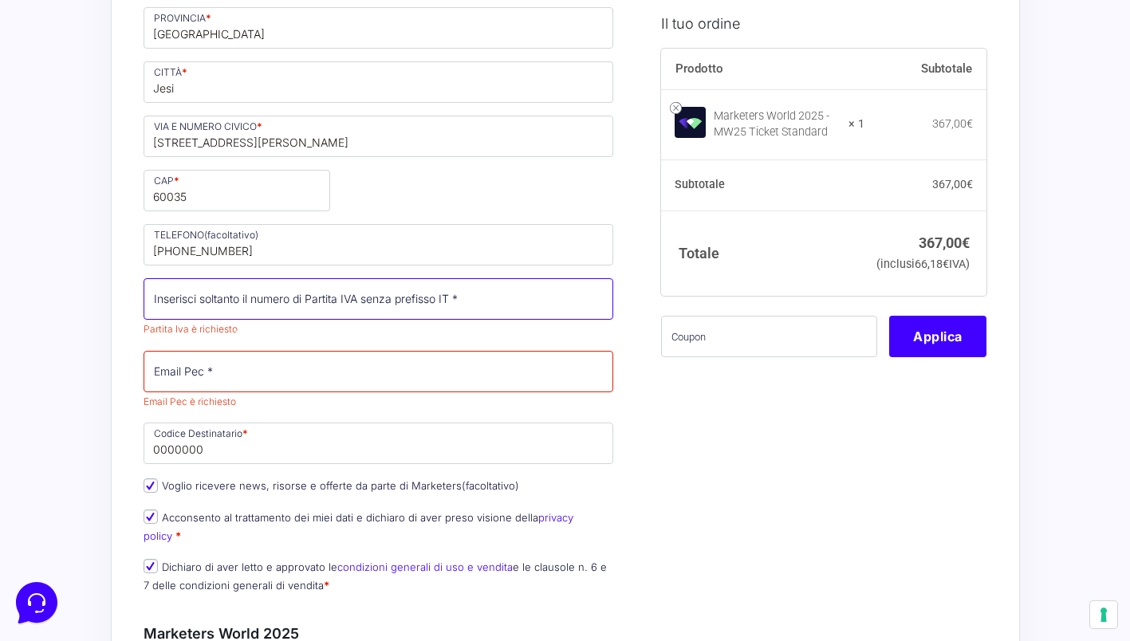
click at [455, 309] on input "Partita Iva *" at bounding box center [379, 298] width 470 height 41
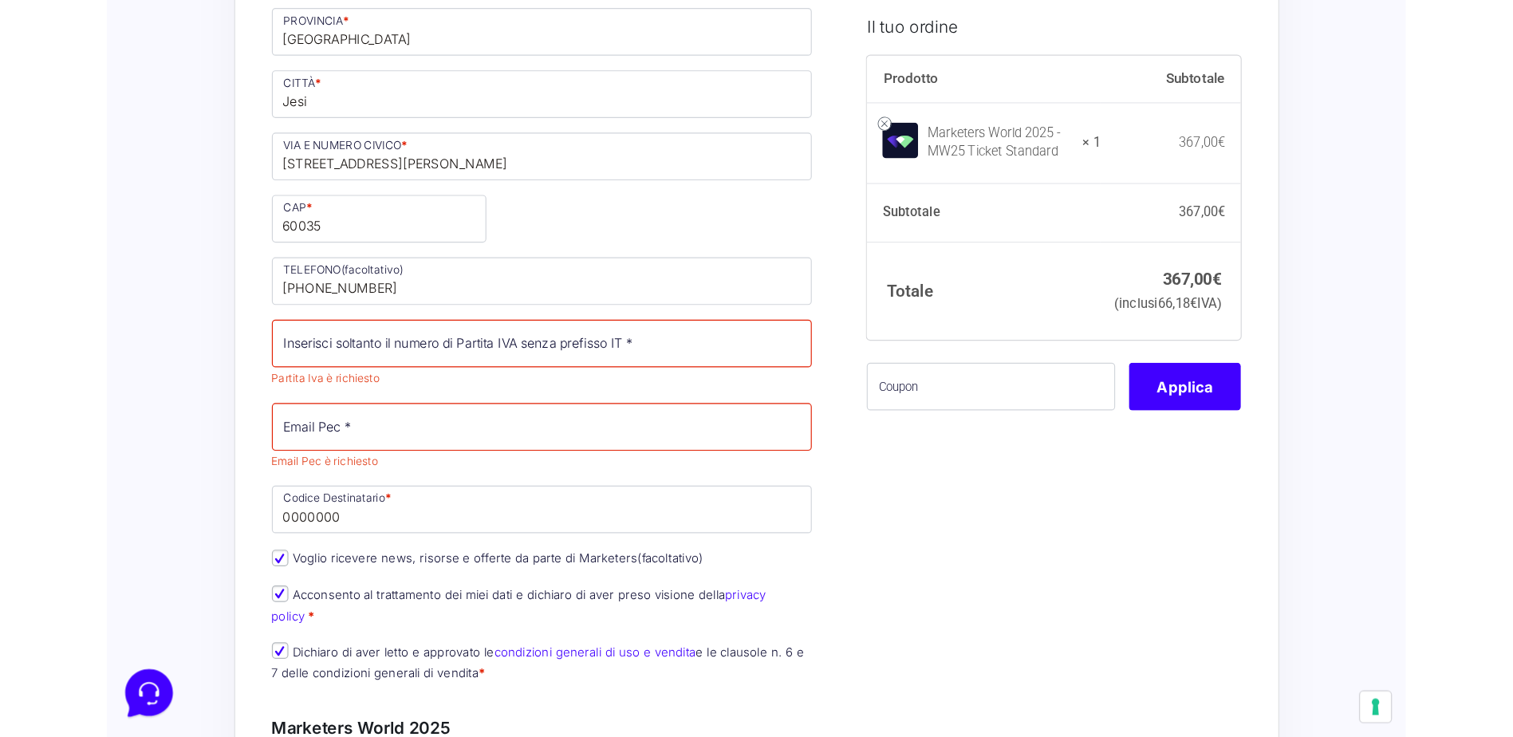
scroll to position [544, 0]
